Goal: Transaction & Acquisition: Obtain resource

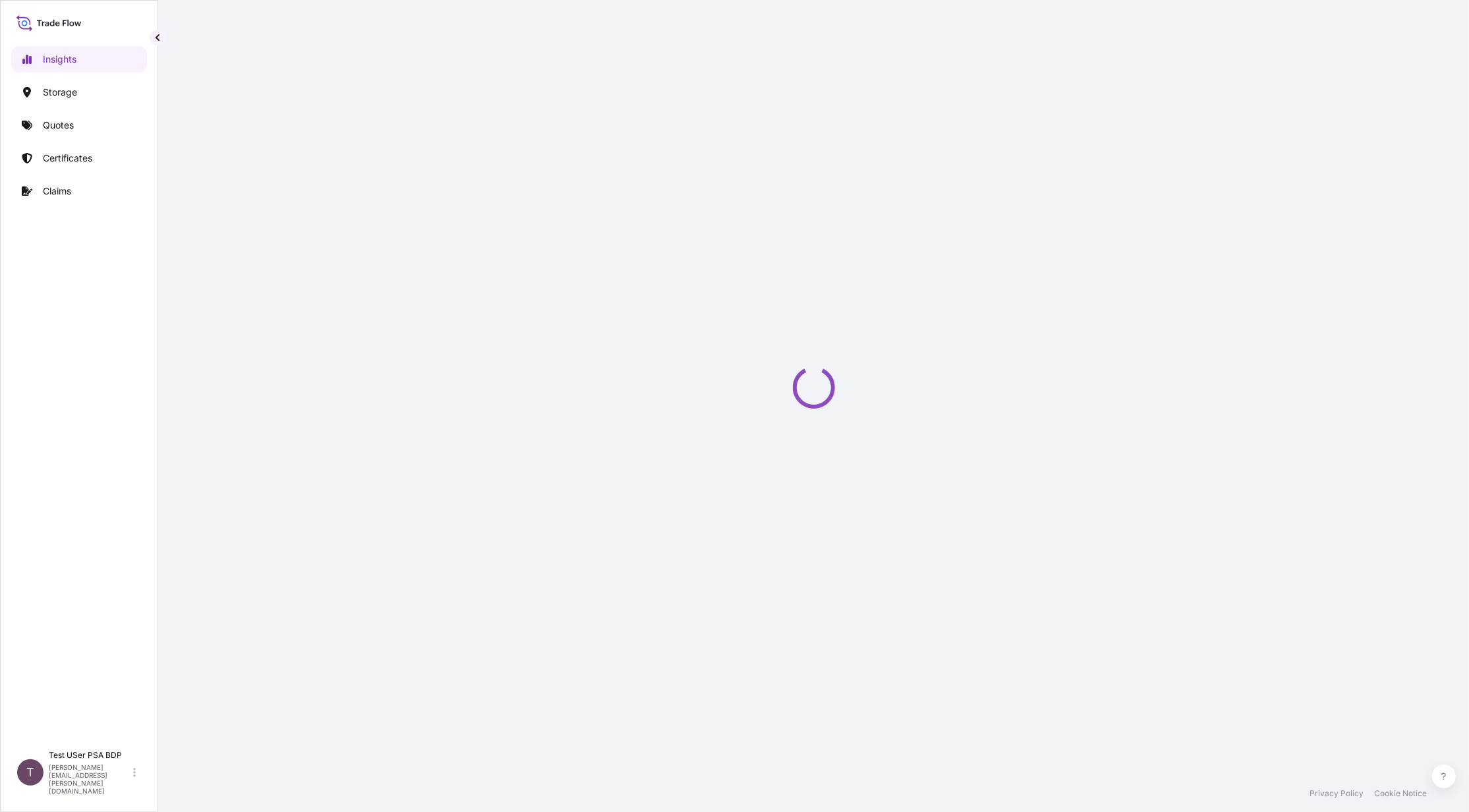
select select "2025"
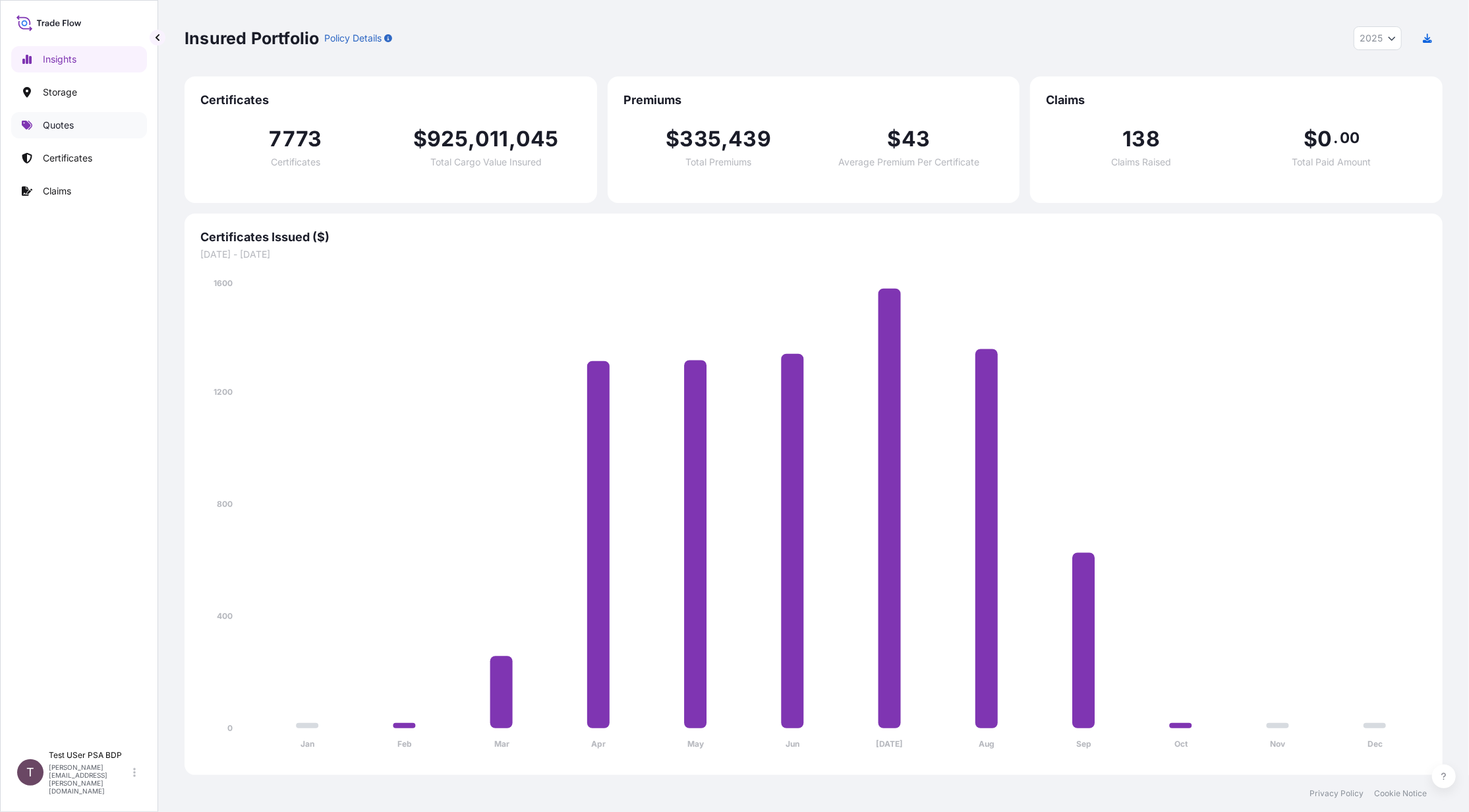
click at [65, 123] on p "Quotes" at bounding box center [58, 125] width 31 height 13
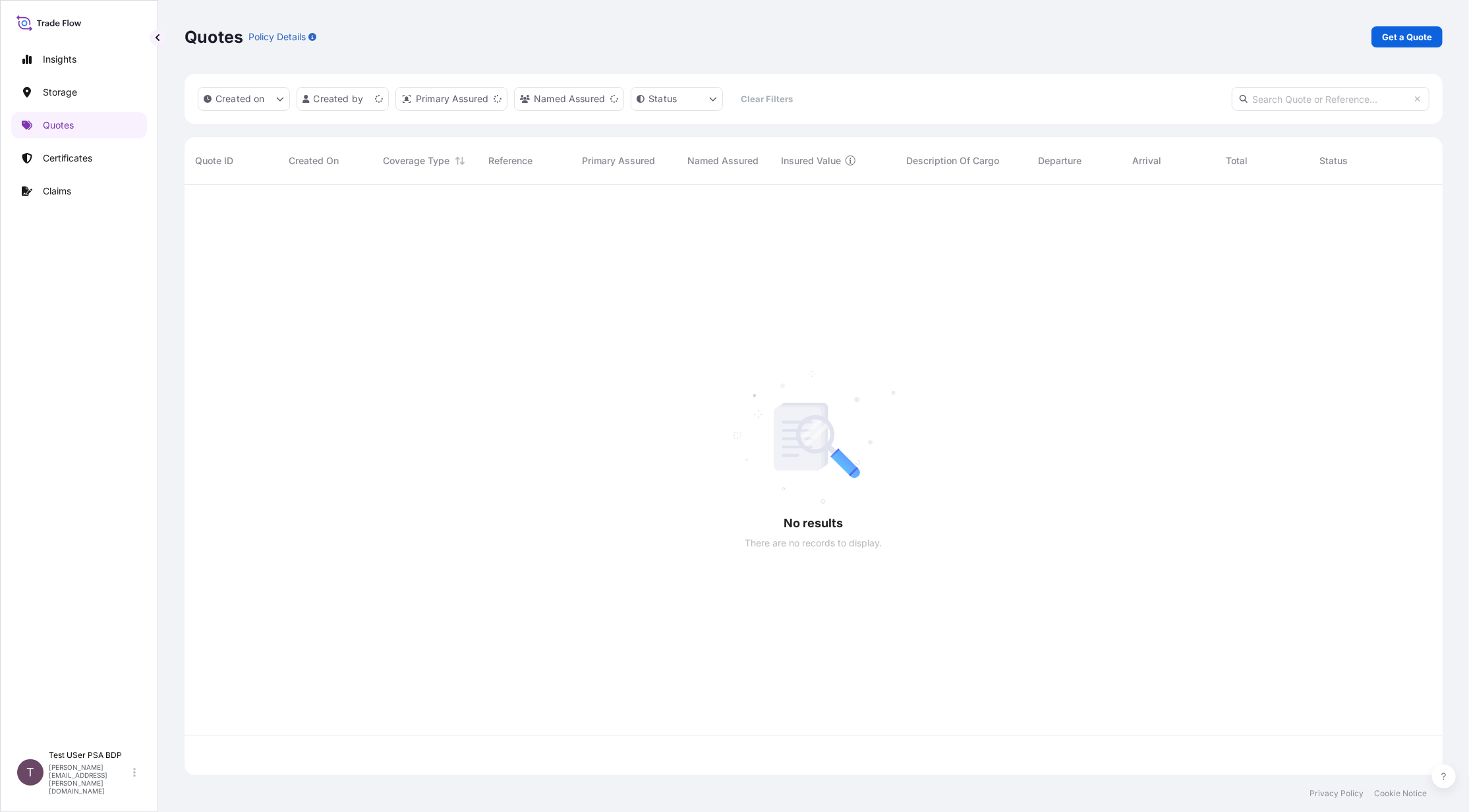
scroll to position [584, 1245]
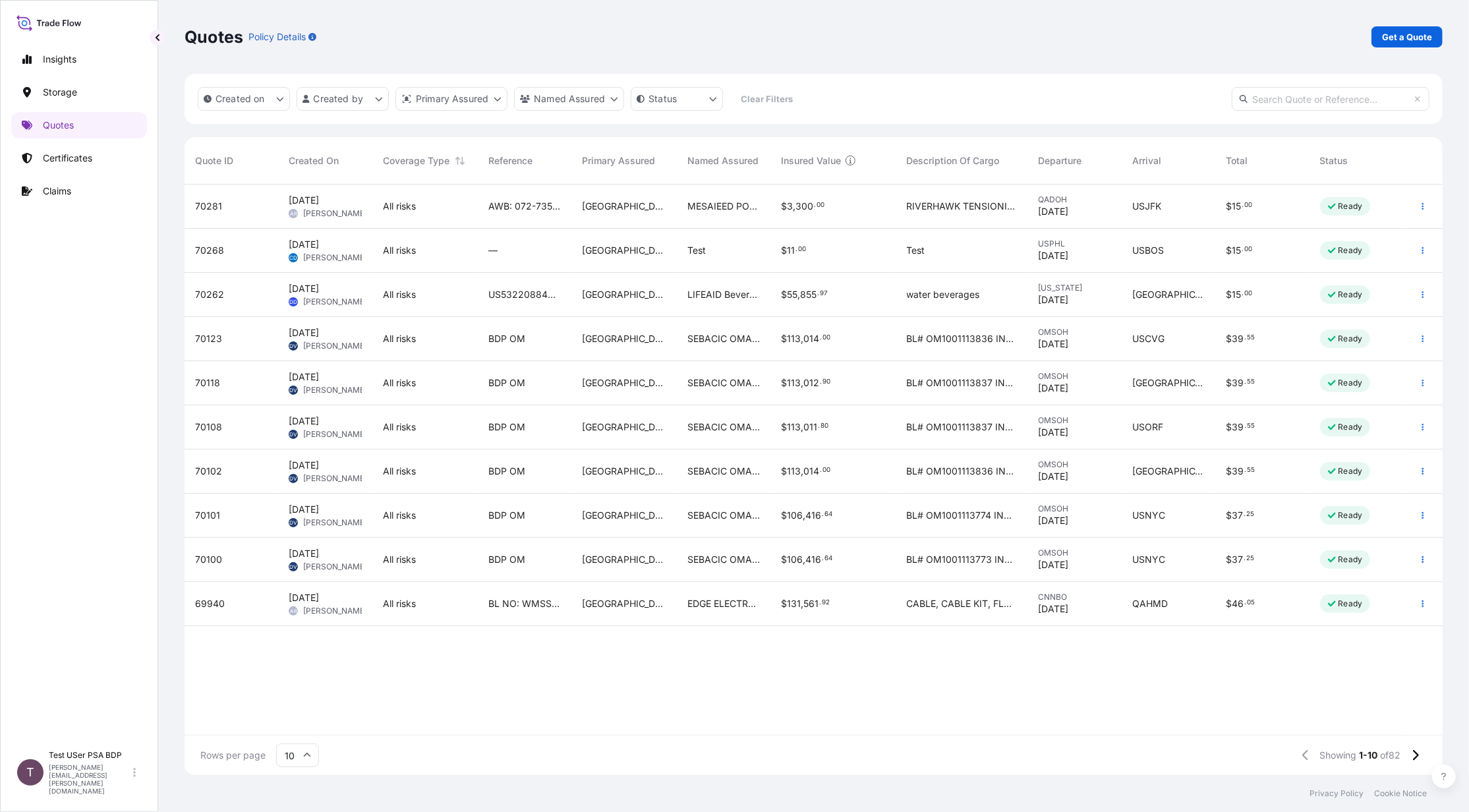
click at [1274, 89] on input "text" at bounding box center [1330, 99] width 198 height 24
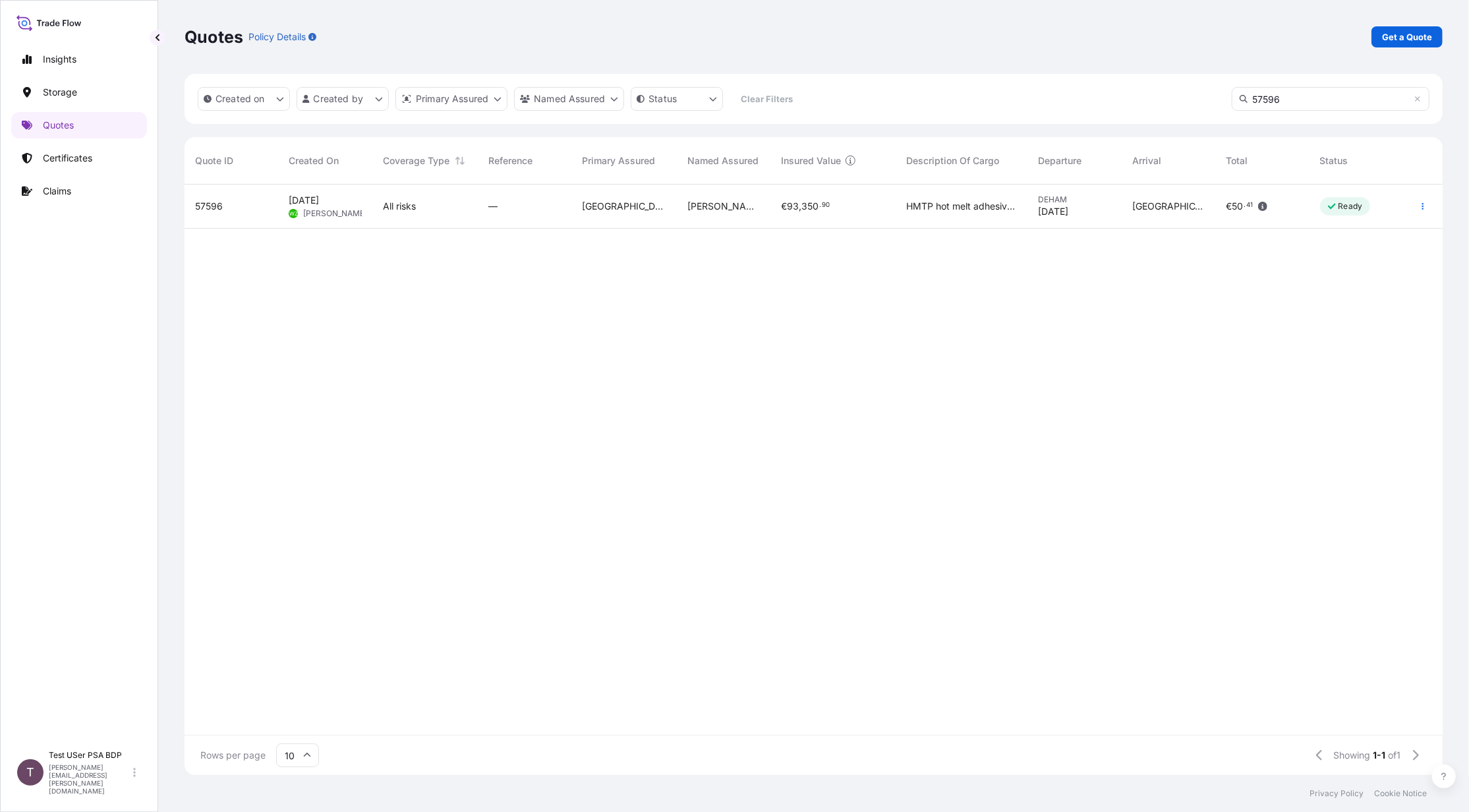
type input "57596"
click at [222, 201] on span "57596" at bounding box center [209, 206] width 28 height 13
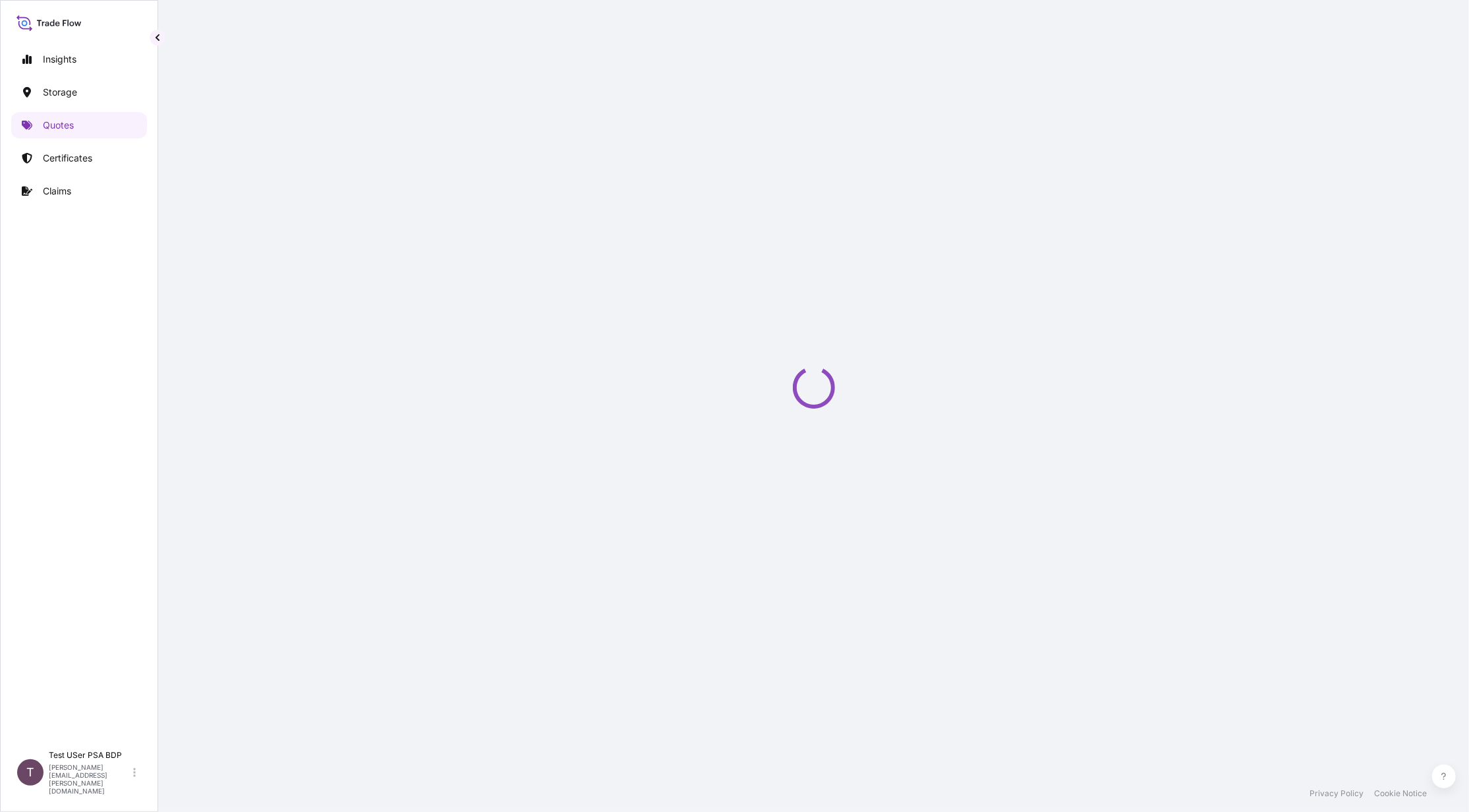
select select "Water"
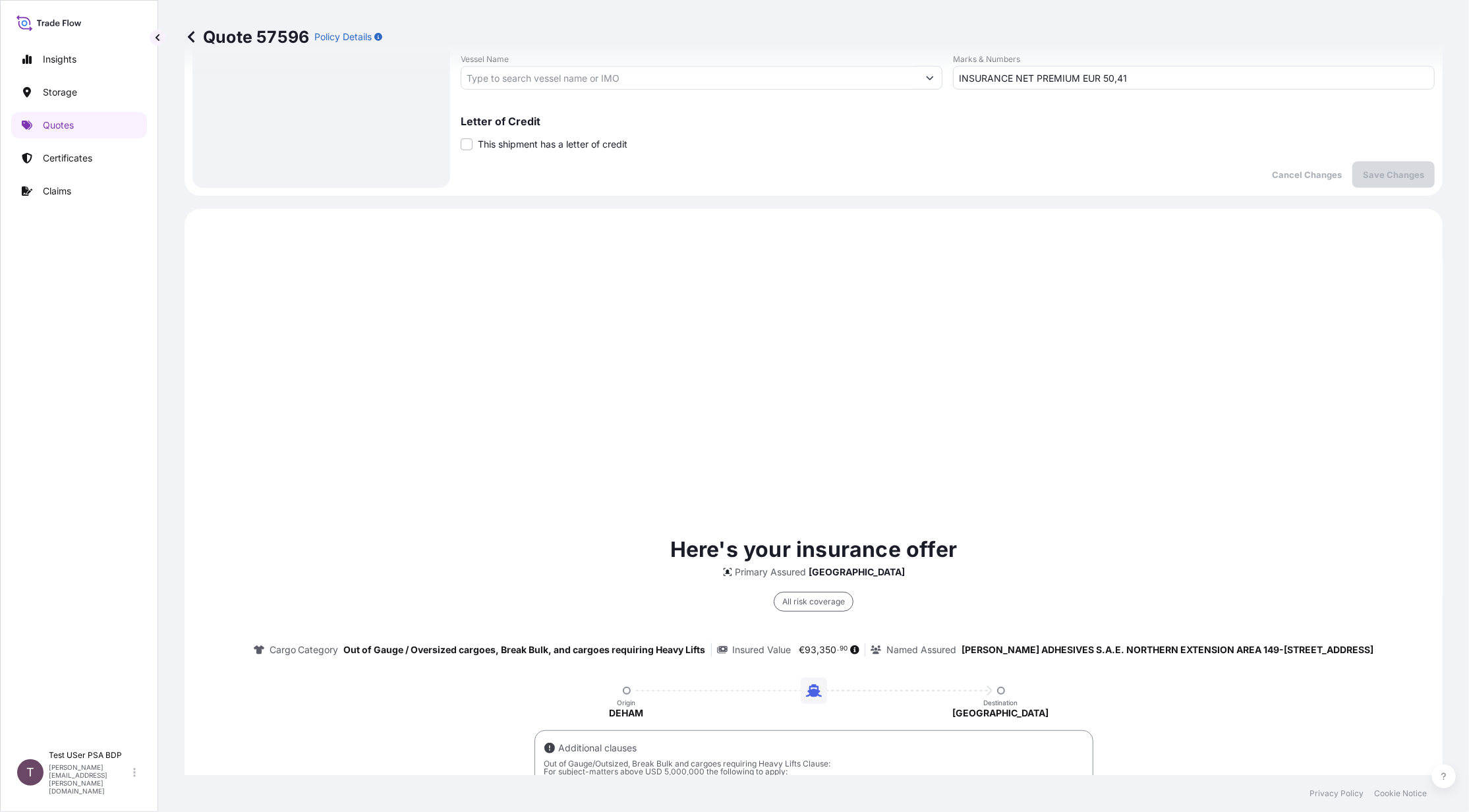
scroll to position [633, 0]
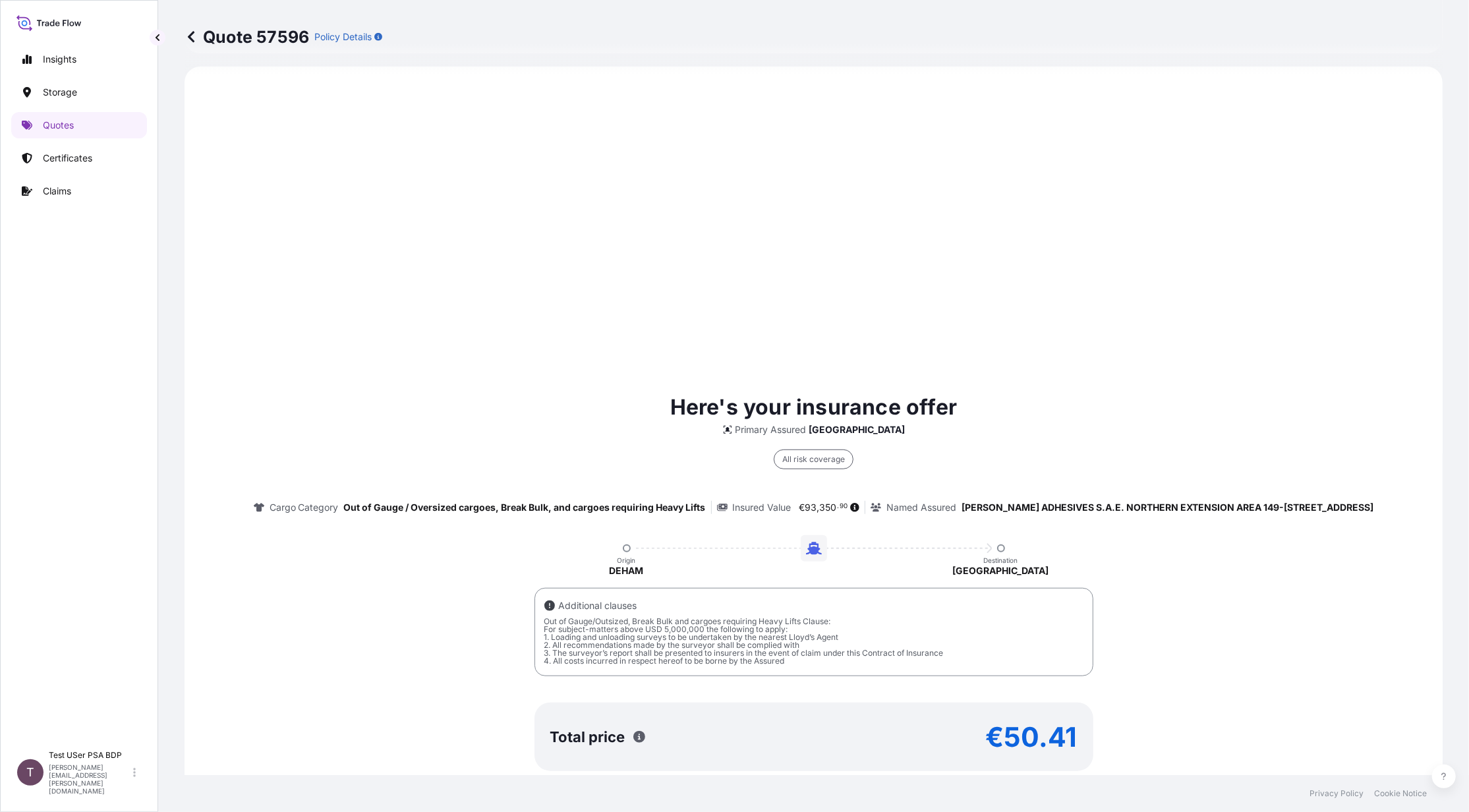
select select "31591"
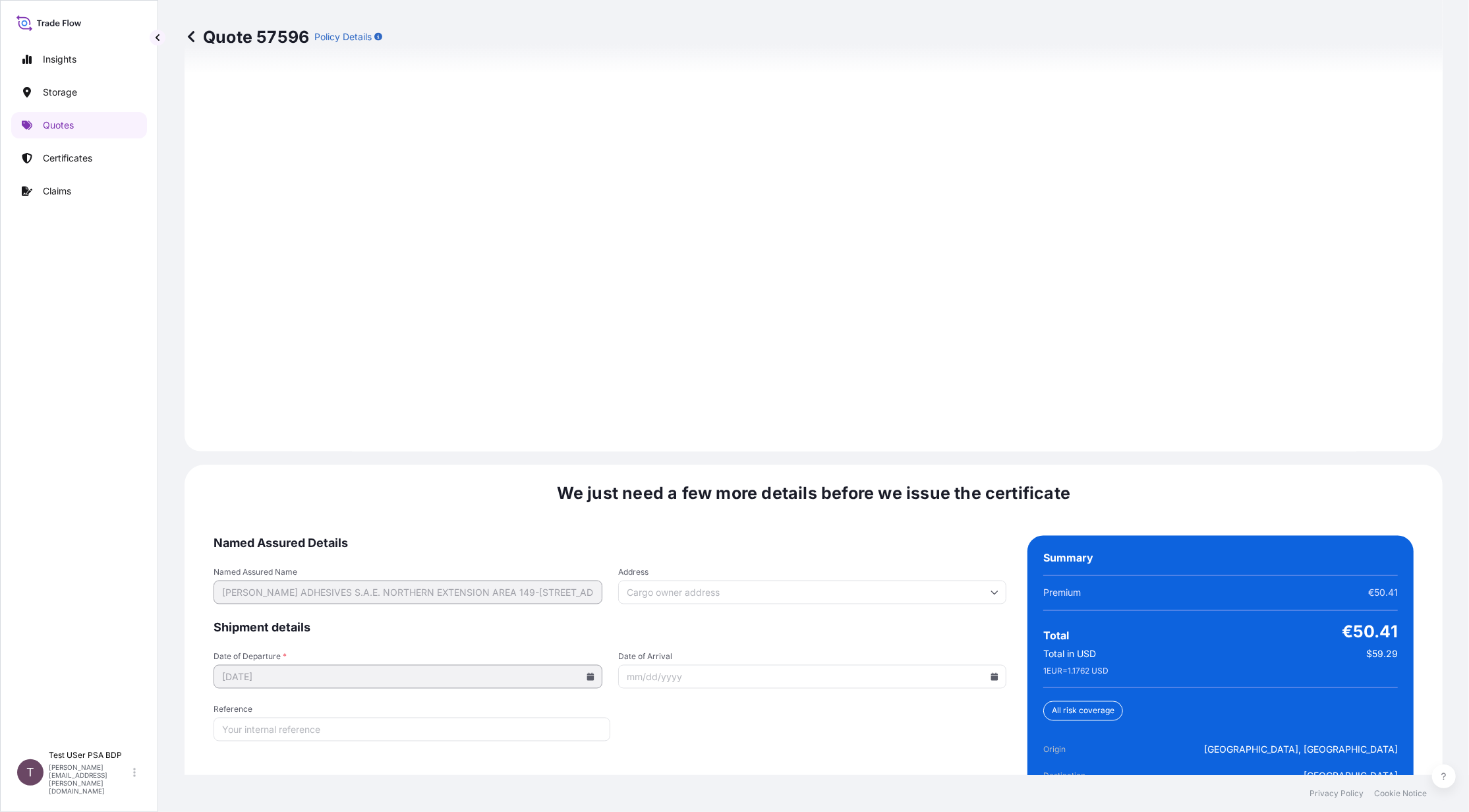
scroll to position [1817, 0]
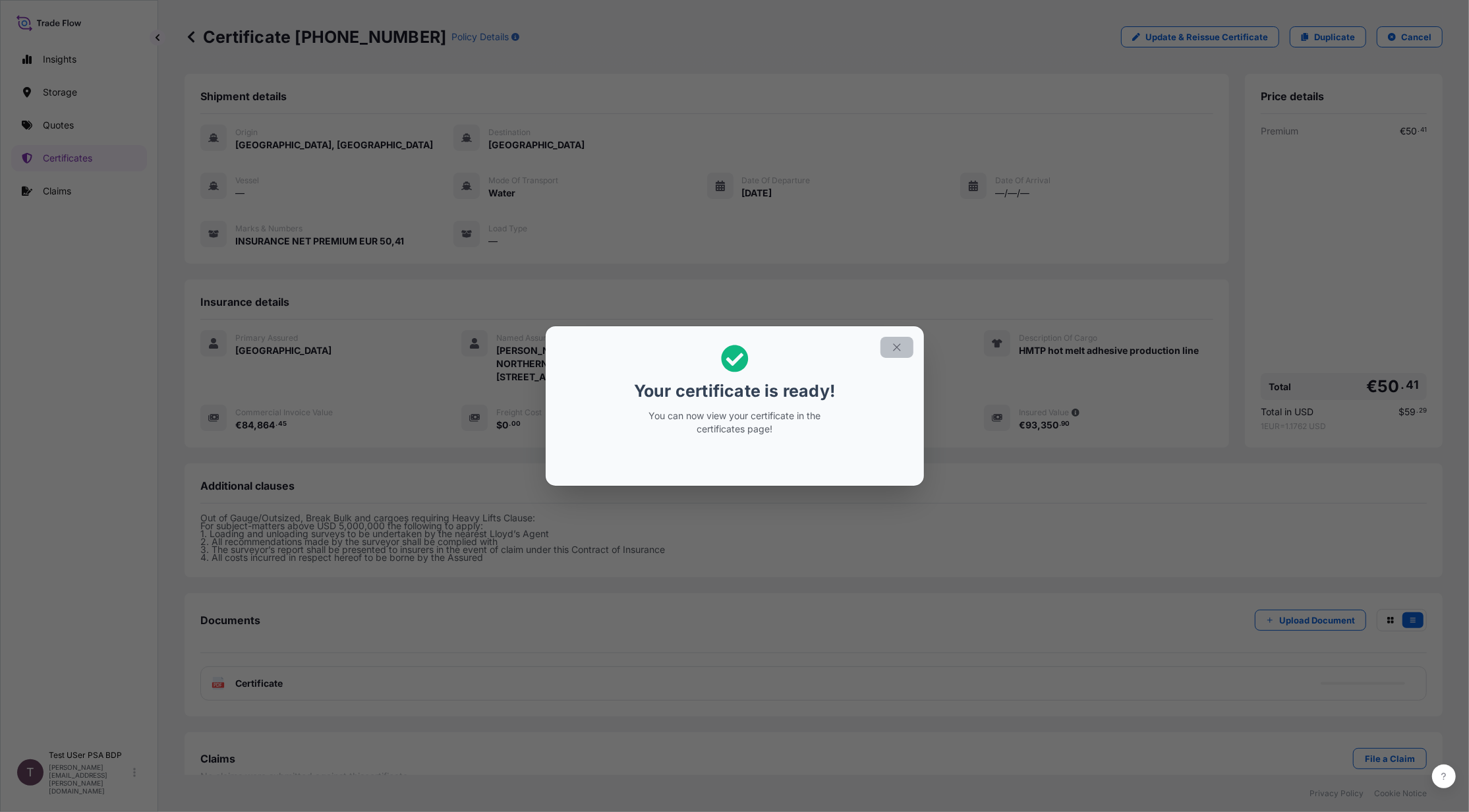
click at [897, 343] on icon "button" at bounding box center [897, 347] width 12 height 12
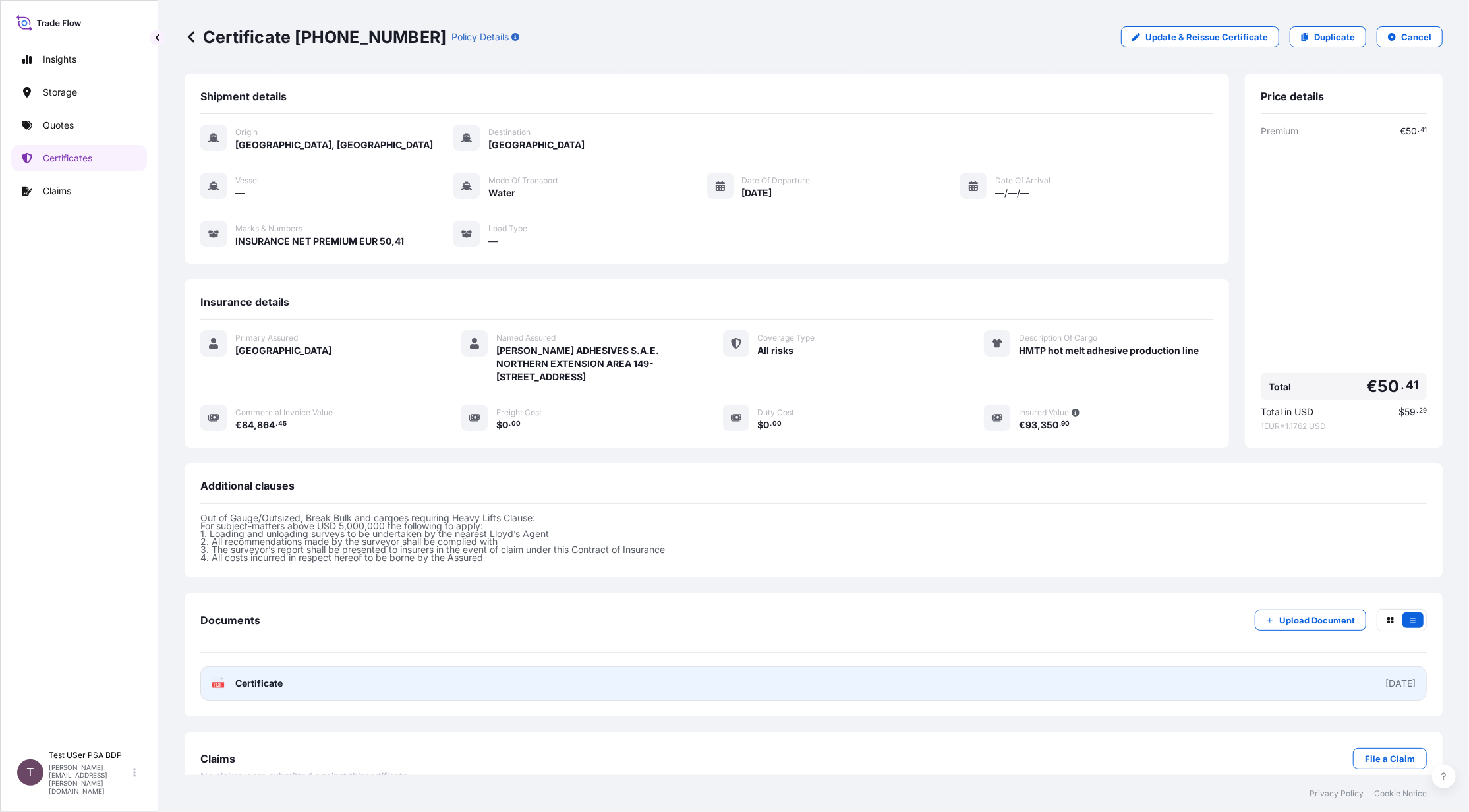
click at [209, 687] on link "PDF Certificate [DATE]" at bounding box center [813, 683] width 1226 height 34
